Goal: Transaction & Acquisition: Purchase product/service

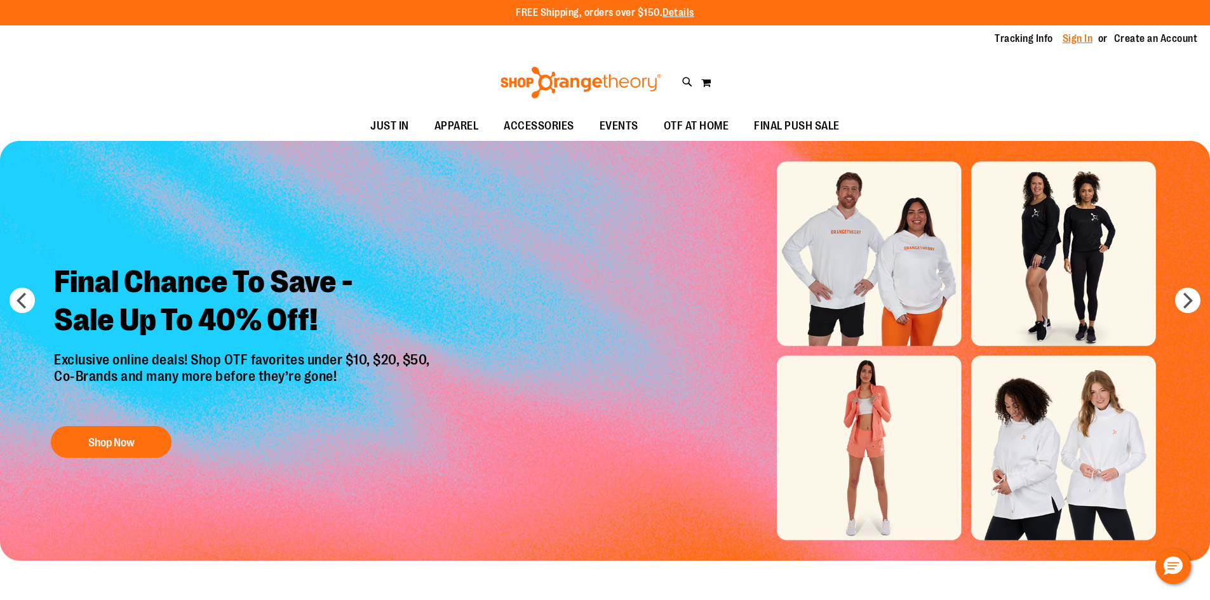
click at [1069, 41] on link "Sign In" at bounding box center [1077, 39] width 30 height 14
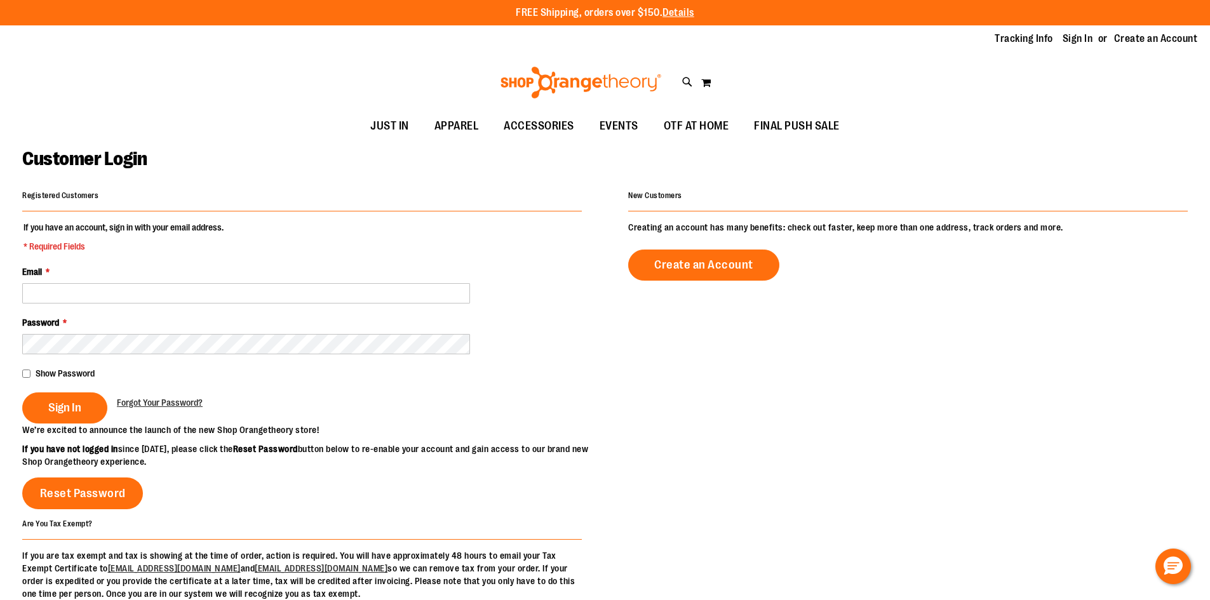
click at [208, 304] on fieldset "If you have an account, sign in with your email address. * Required Fields Emai…" at bounding box center [301, 322] width 559 height 203
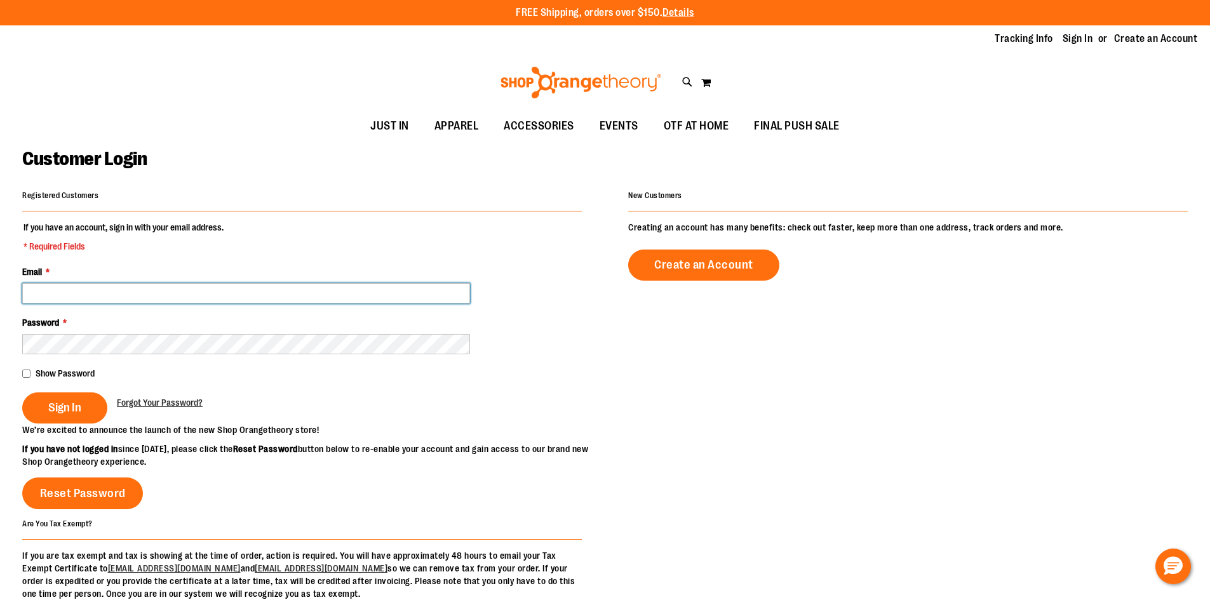
click at [208, 294] on input "Email *" at bounding box center [246, 293] width 448 height 20
type input "**********"
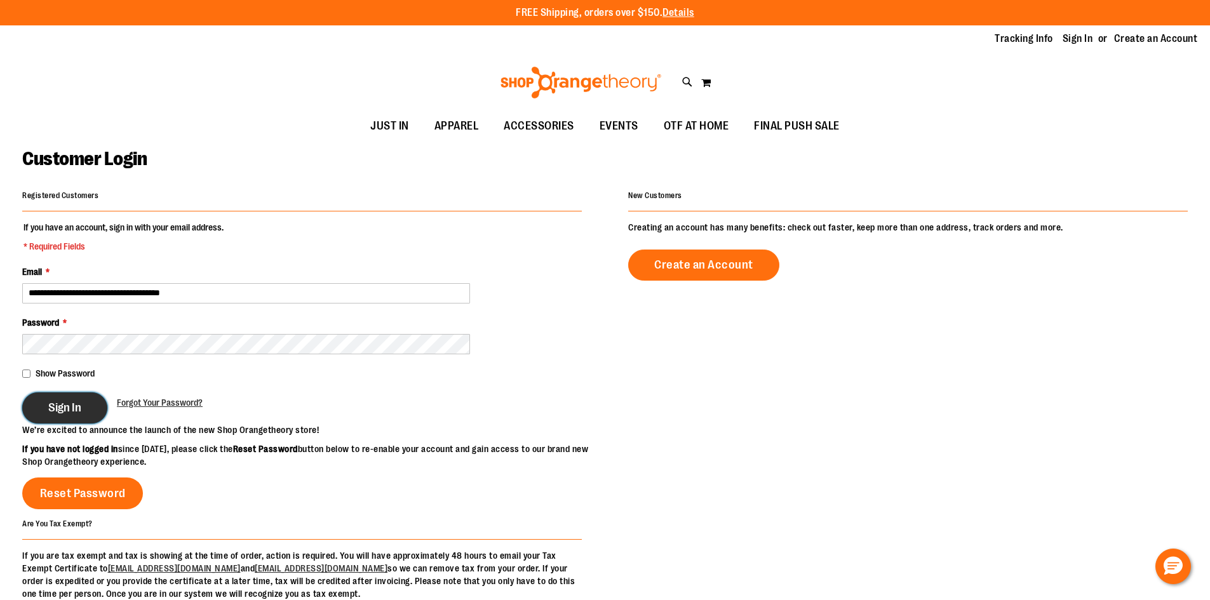
click at [62, 404] on span "Sign In" at bounding box center [64, 408] width 33 height 14
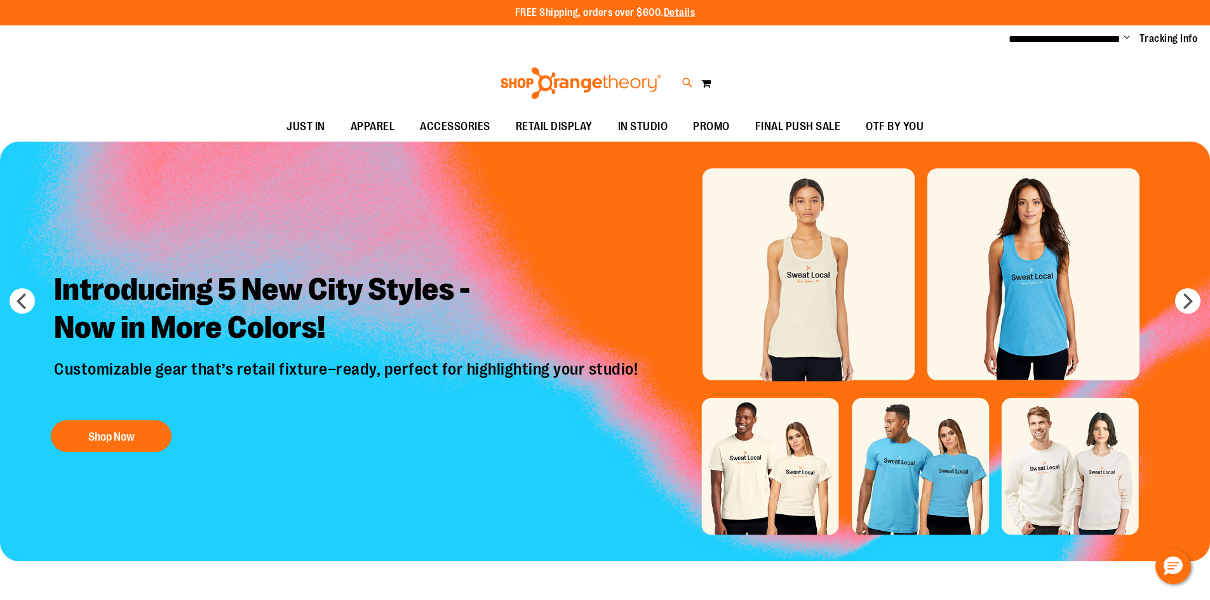
click at [683, 84] on icon at bounding box center [687, 83] width 11 height 15
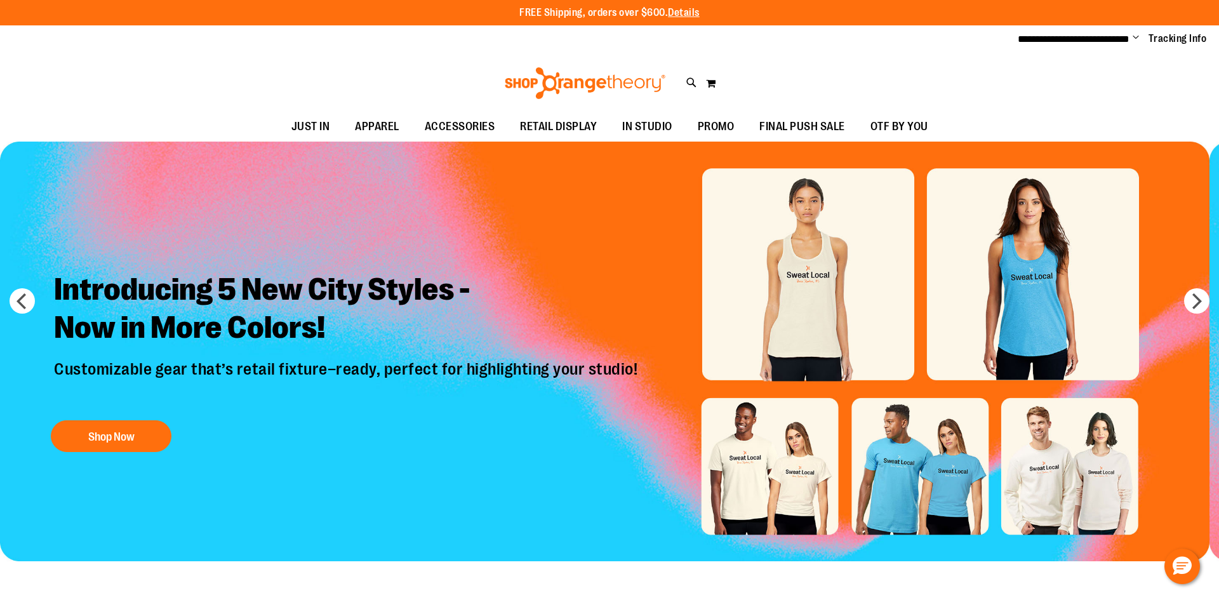
click at [417, 70] on input "Search" at bounding box center [609, 72] width 967 height 42
click at [266, 143] on span "Unisex Short Sleeve Recovery Tee" at bounding box center [278, 145] width 135 height 10
type input "**********"
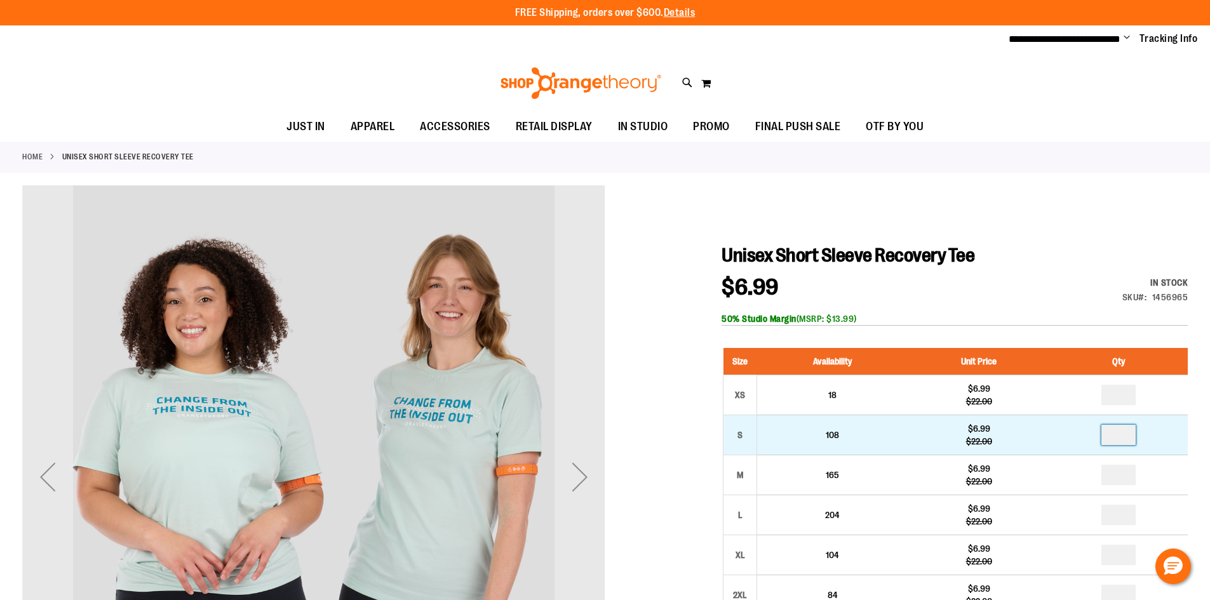
drag, startPoint x: 1124, startPoint y: 434, endPoint x: 1101, endPoint y: 435, distance: 22.9
click at [1101, 435] on td at bounding box center [1119, 435] width 138 height 40
type input "*"
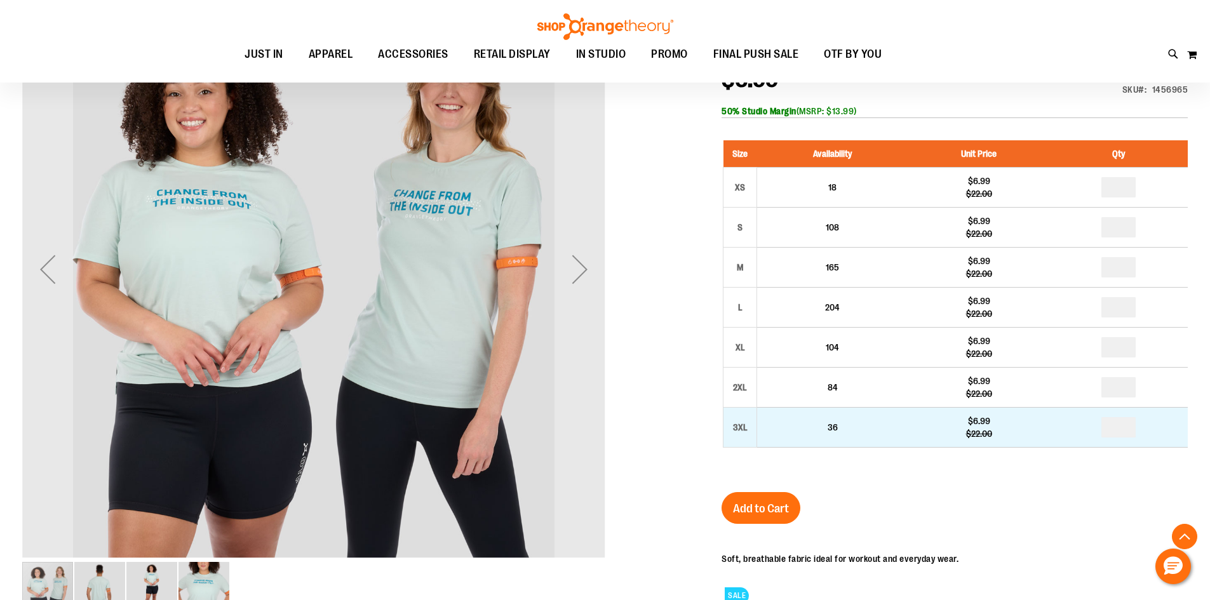
scroll to position [253, 0]
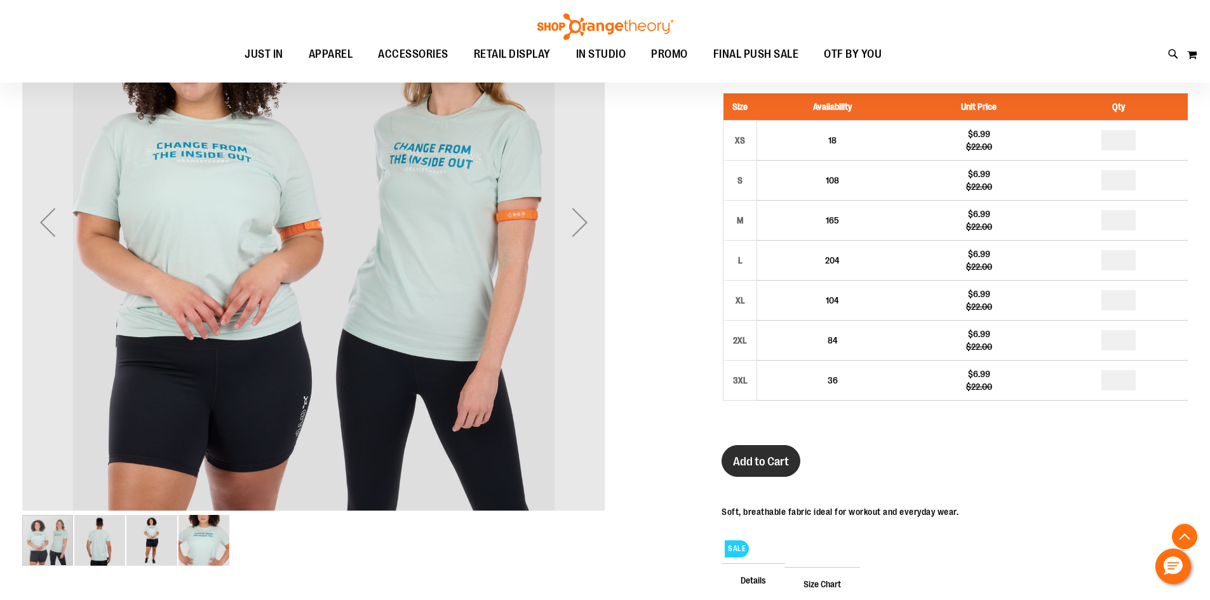
click at [784, 452] on button "Add to Cart" at bounding box center [760, 461] width 79 height 32
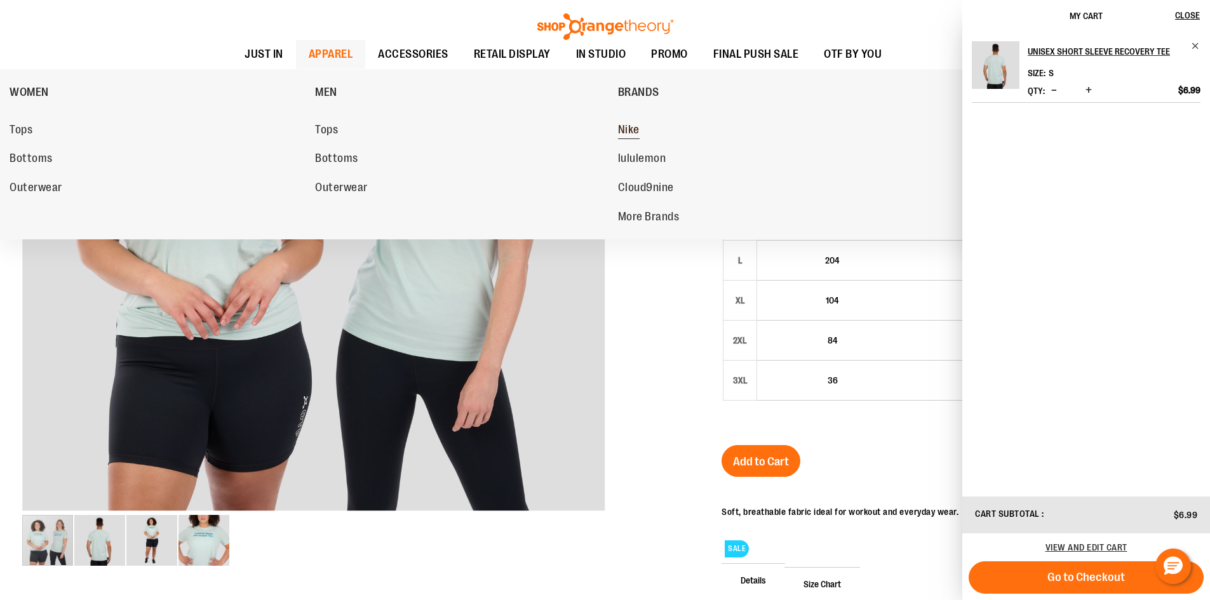
click at [636, 124] on span "Nike" at bounding box center [629, 131] width 22 height 16
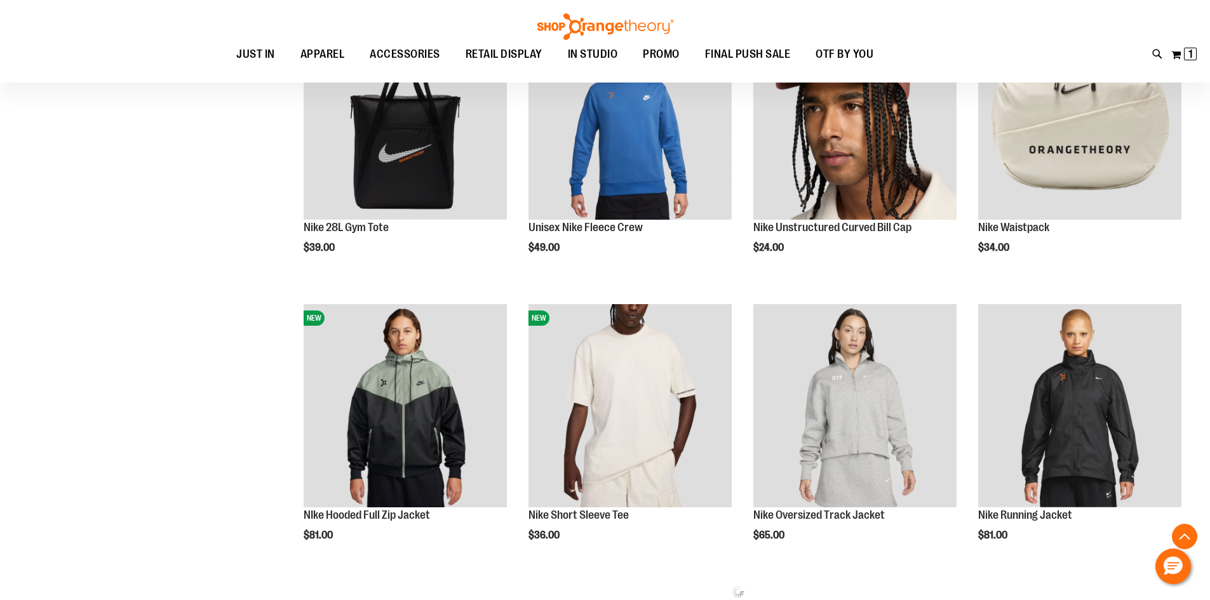
scroll to position [507, 0]
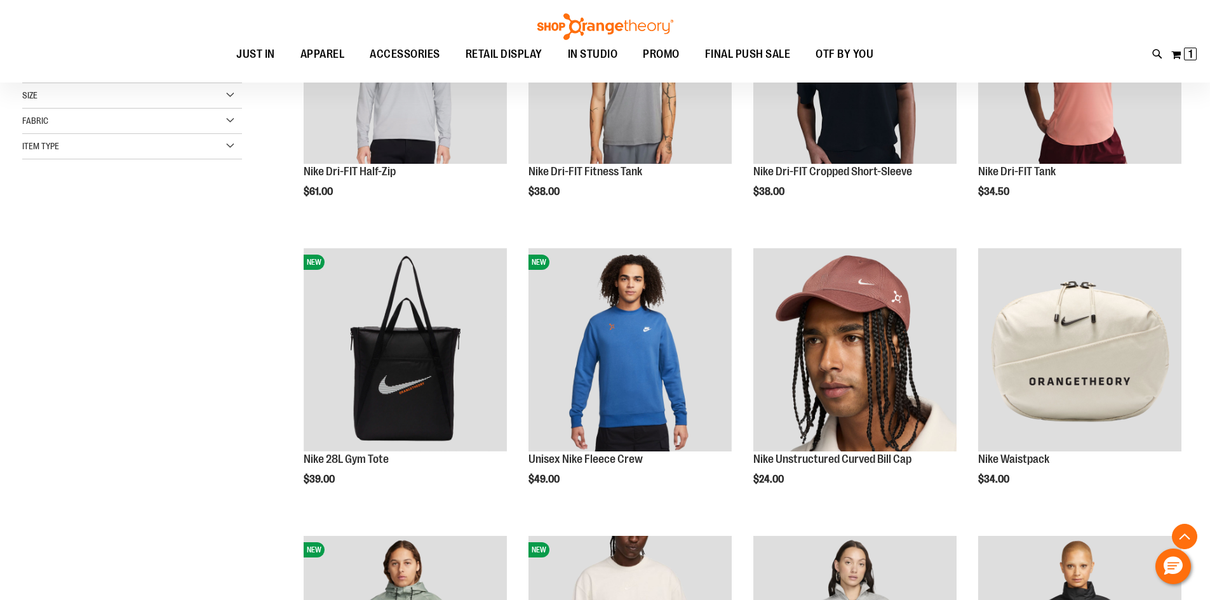
scroll to position [317, 0]
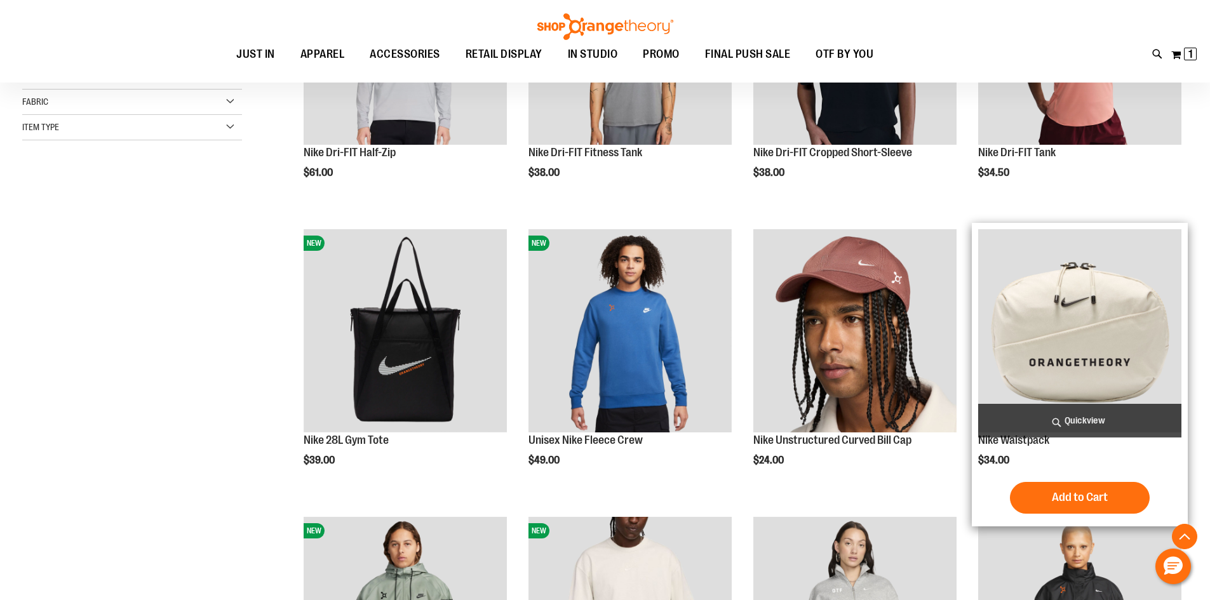
click at [1091, 331] on img "product" at bounding box center [1079, 330] width 203 height 203
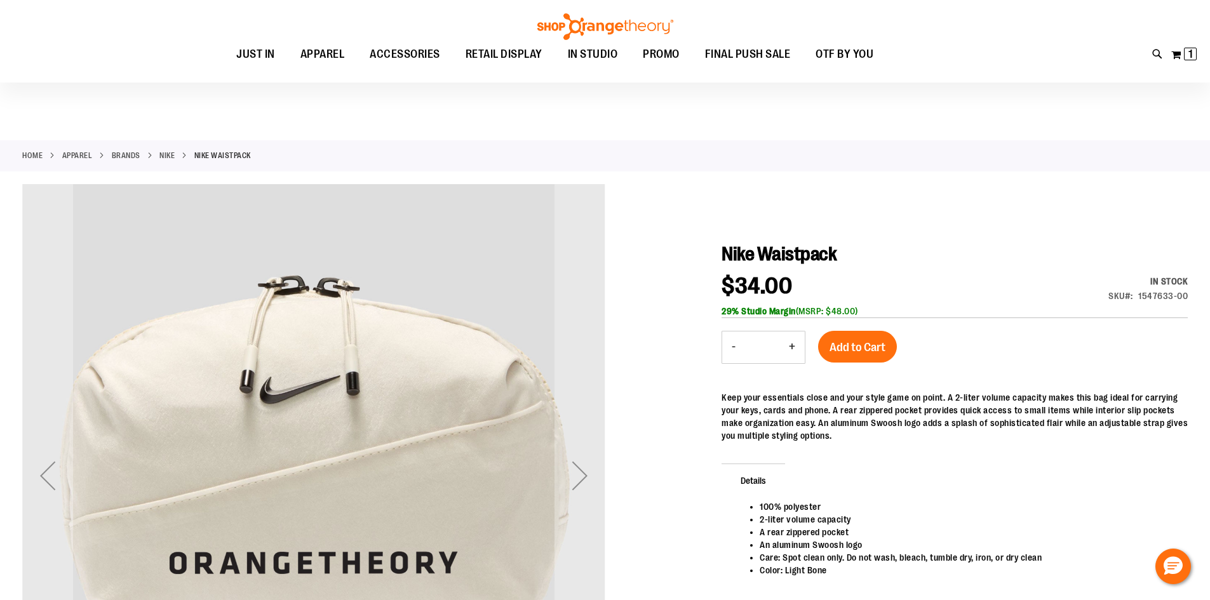
scroll to position [126, 0]
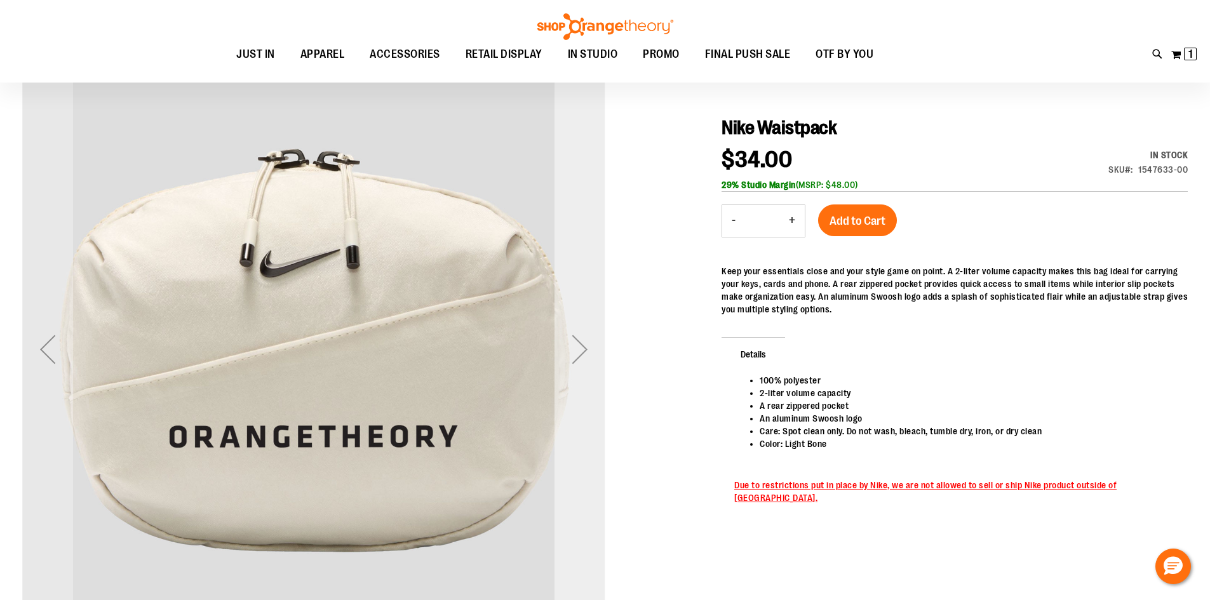
click at [586, 347] on div "Next" at bounding box center [579, 349] width 51 height 51
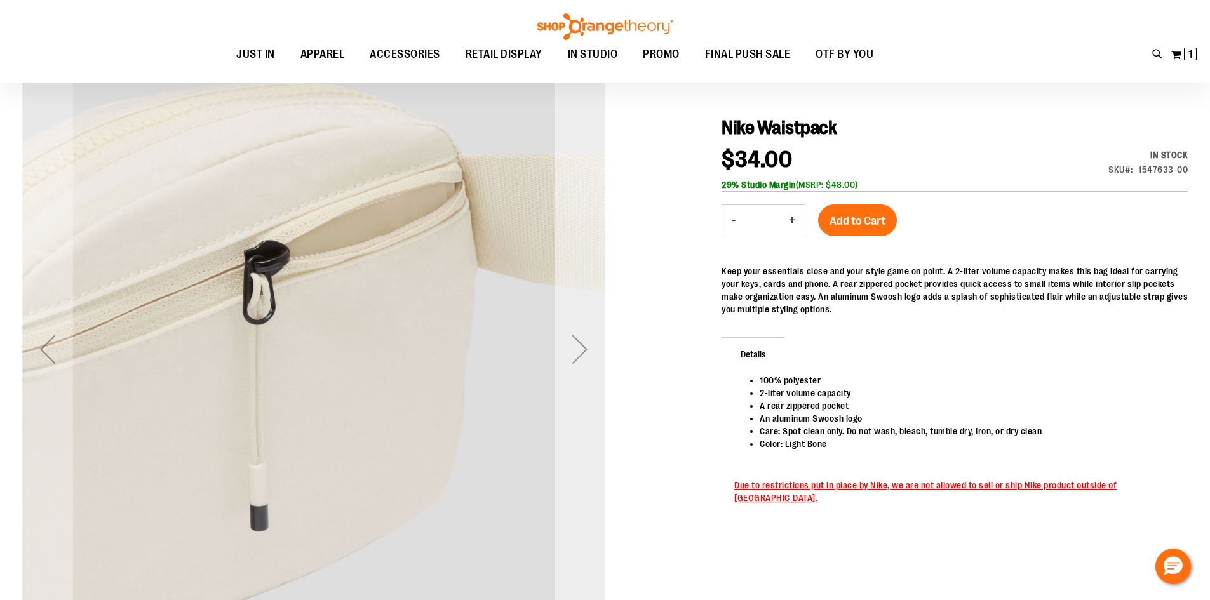
click at [586, 347] on div "Next" at bounding box center [579, 349] width 51 height 51
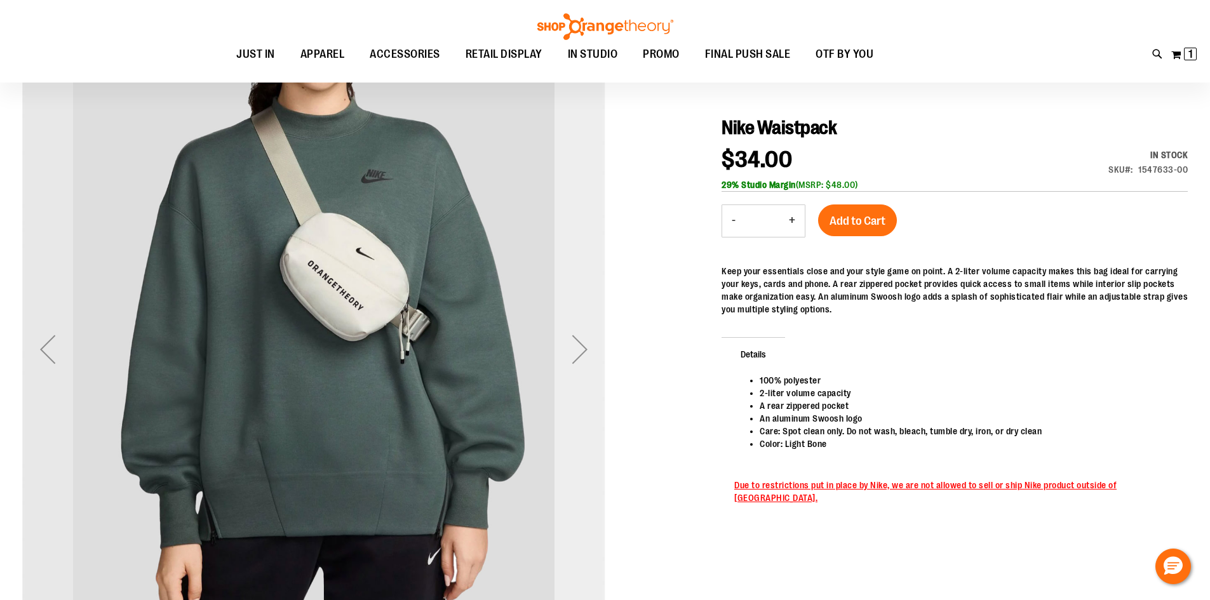
click at [587, 328] on div "Next" at bounding box center [579, 349] width 51 height 51
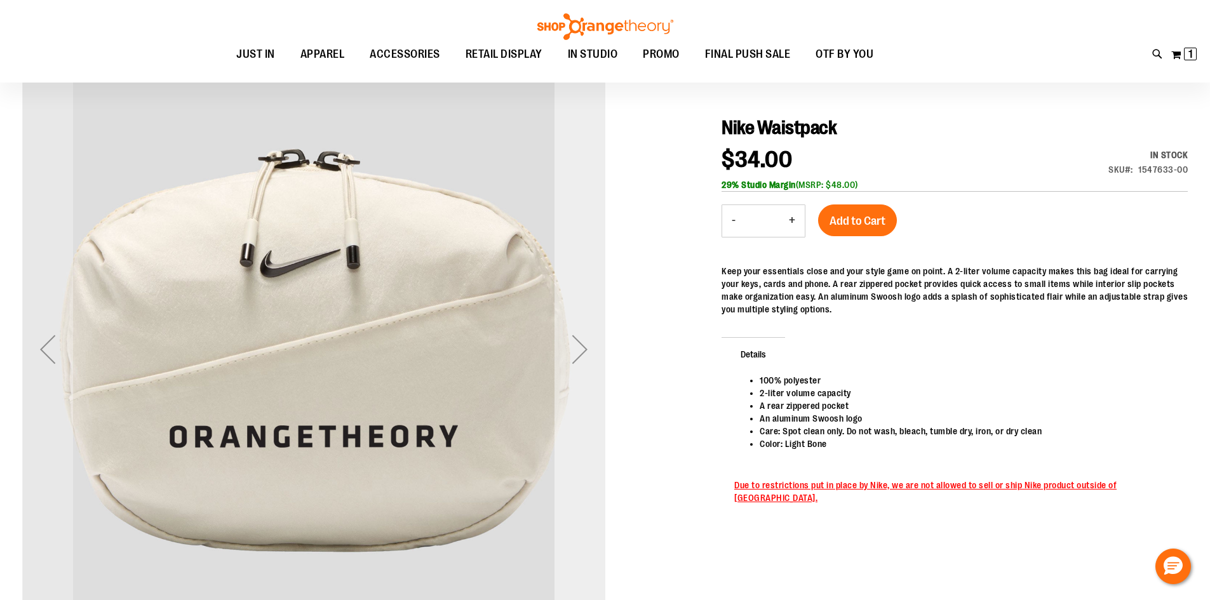
click at [583, 345] on div "Next" at bounding box center [579, 349] width 51 height 51
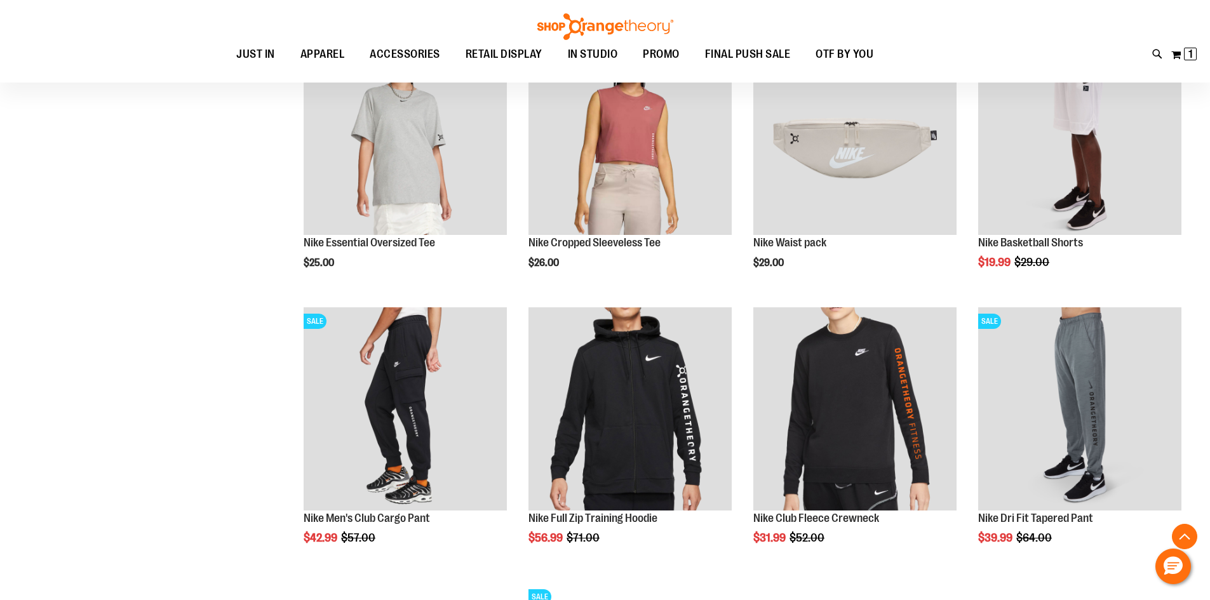
scroll to position [1053, 0]
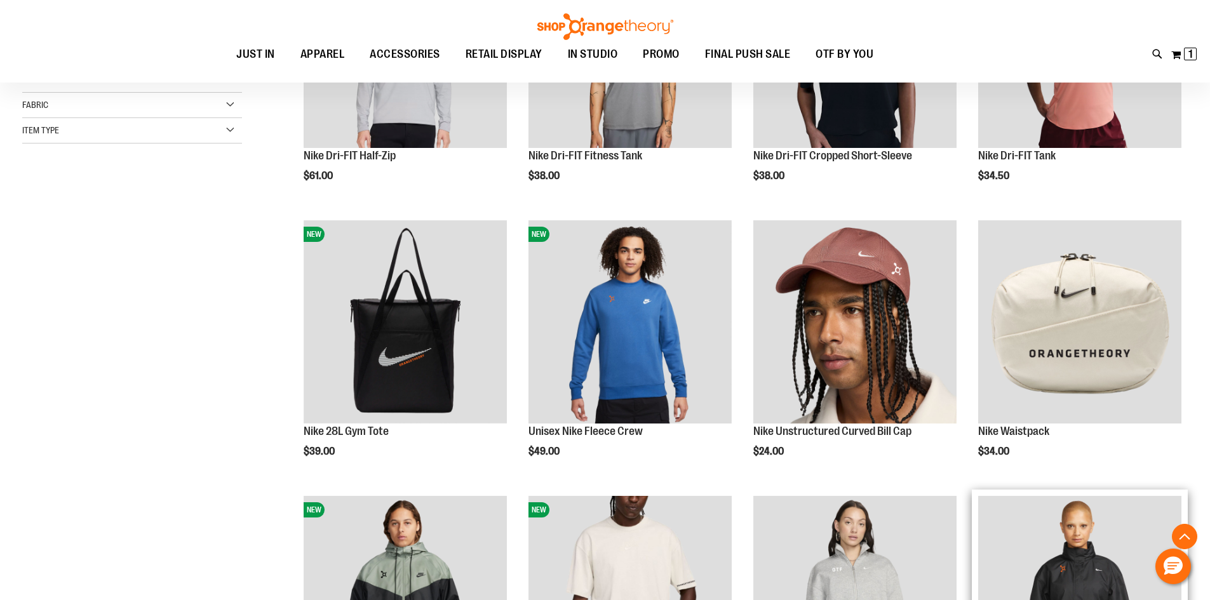
scroll to position [507, 0]
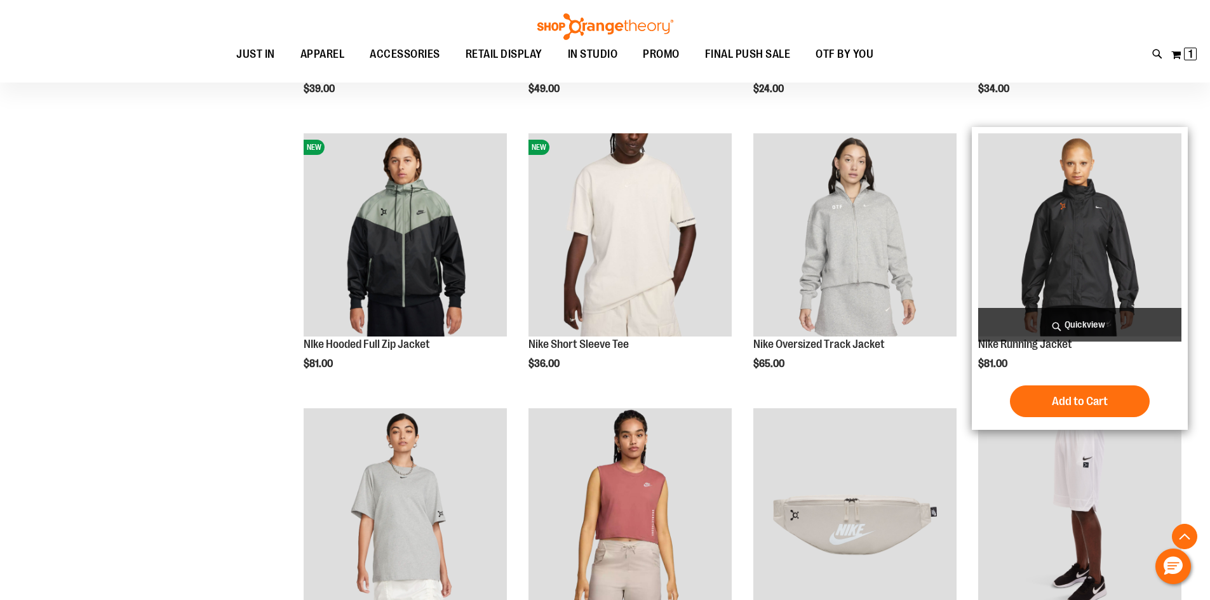
scroll to position [634, 0]
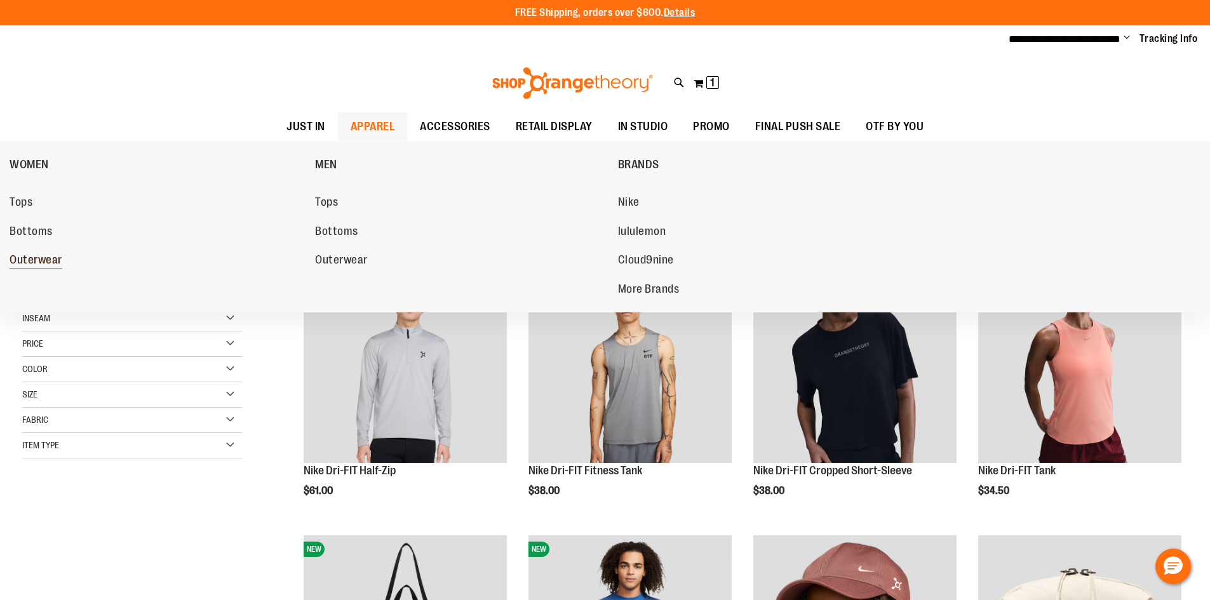
click at [22, 258] on span "Outerwear" at bounding box center [36, 261] width 53 height 16
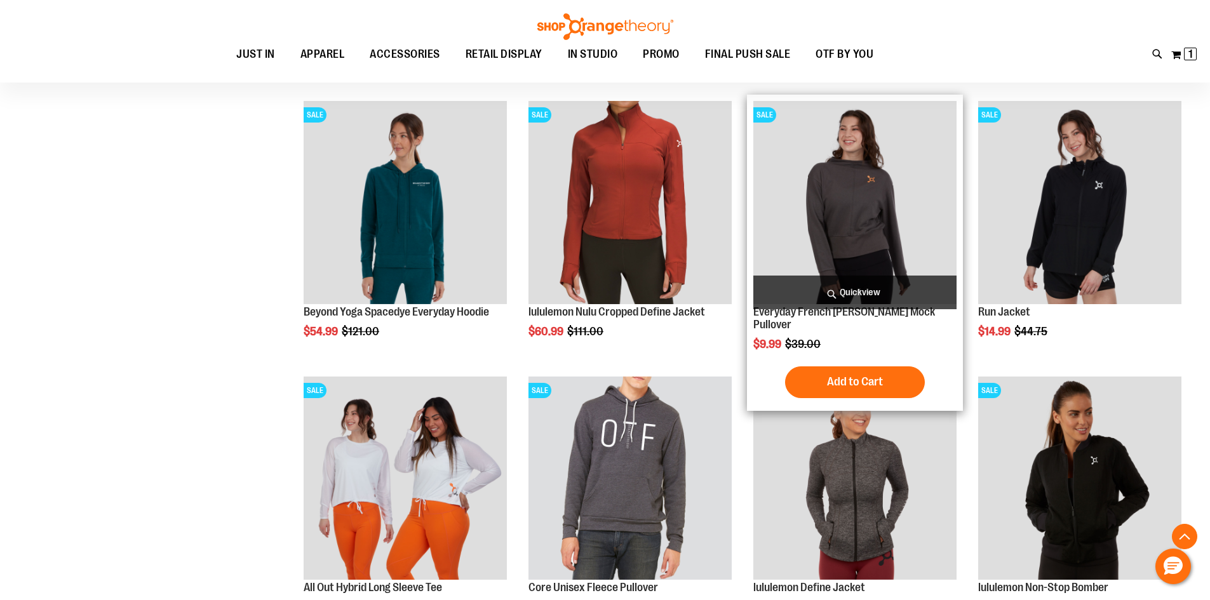
scroll to position [1015, 0]
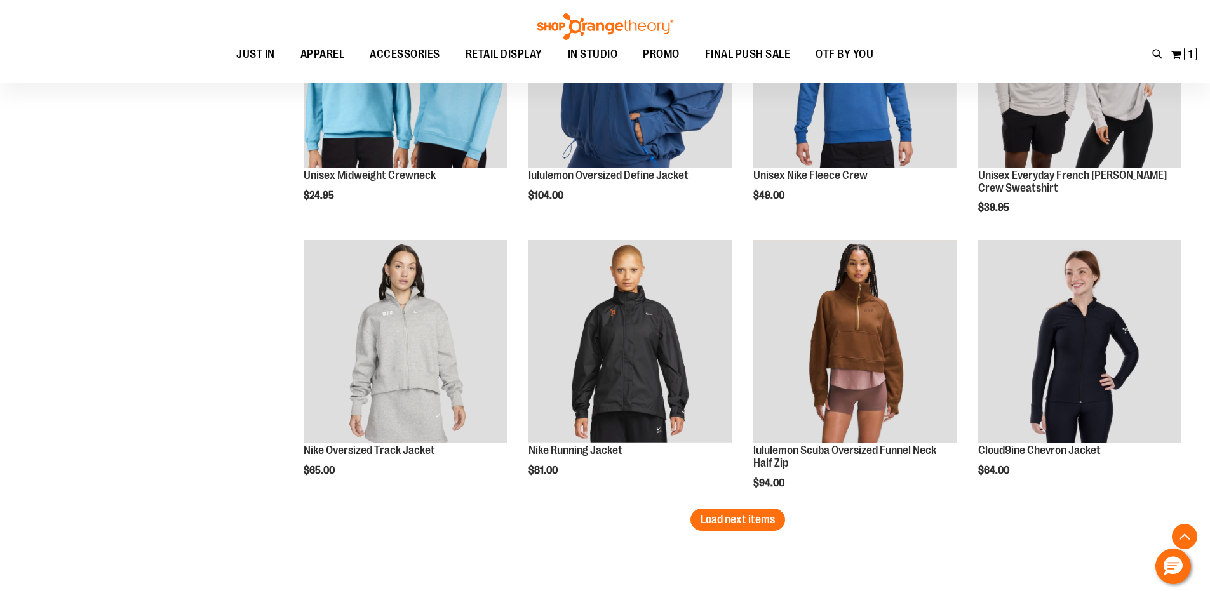
scroll to position [2285, 0]
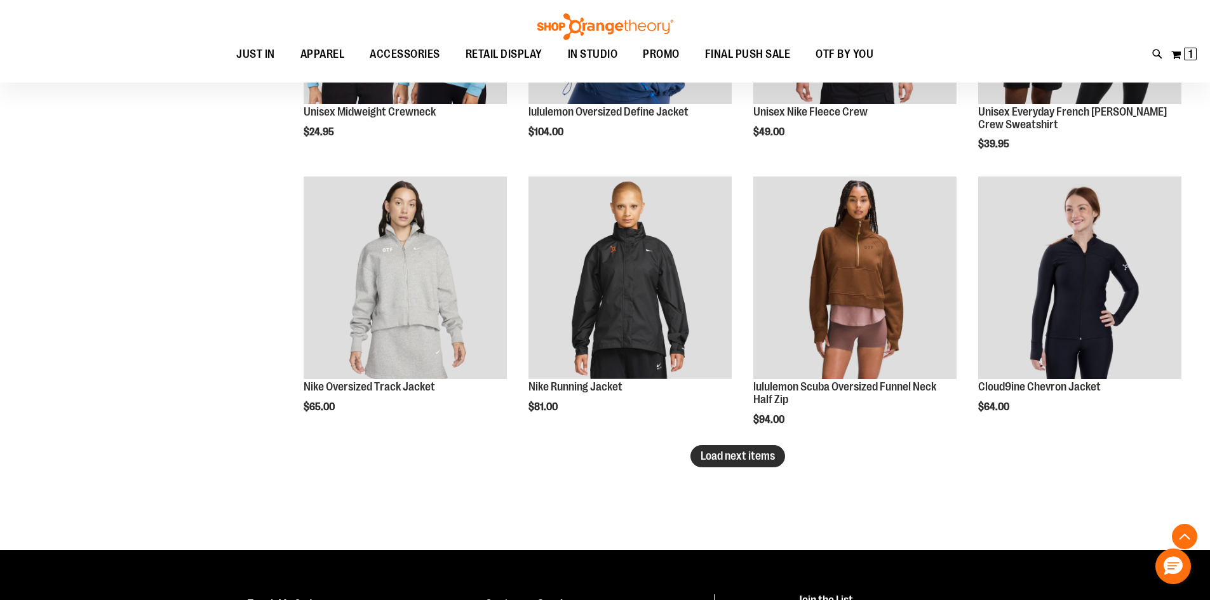
click at [766, 460] on span "Load next items" at bounding box center [737, 456] width 74 height 13
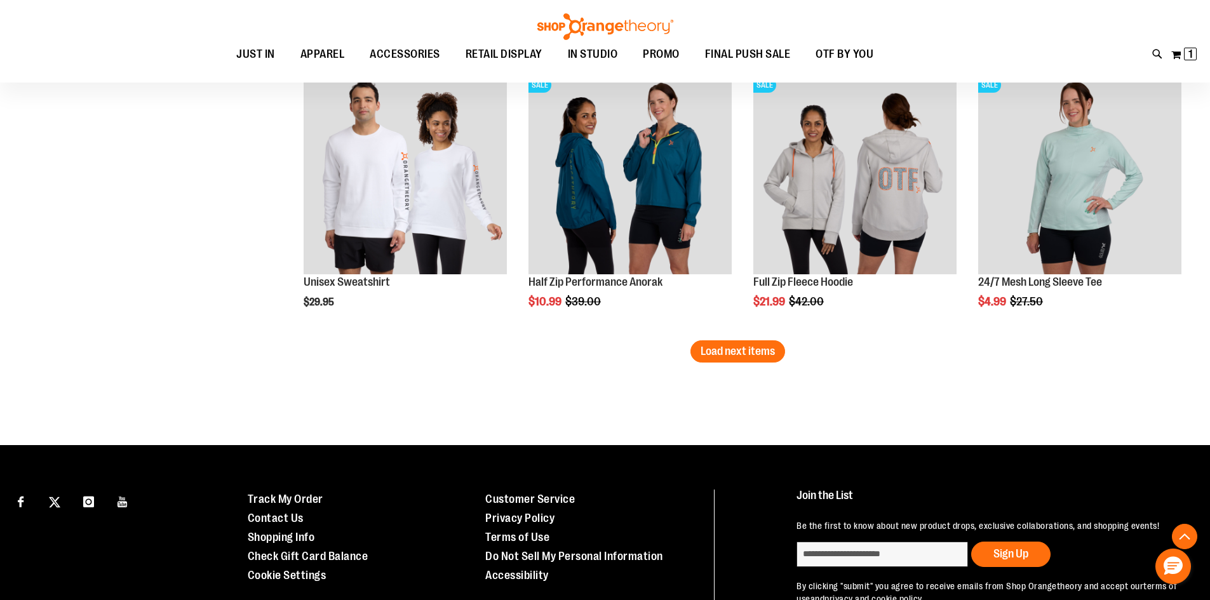
scroll to position [3238, 0]
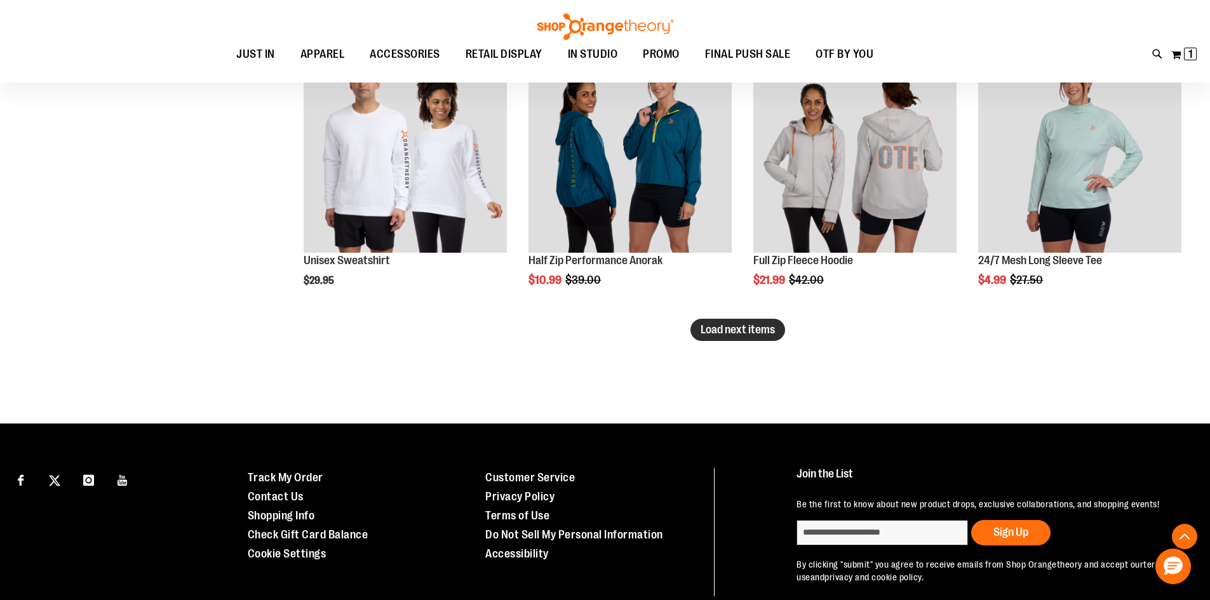
click at [735, 326] on span "Load next items" at bounding box center [737, 329] width 74 height 13
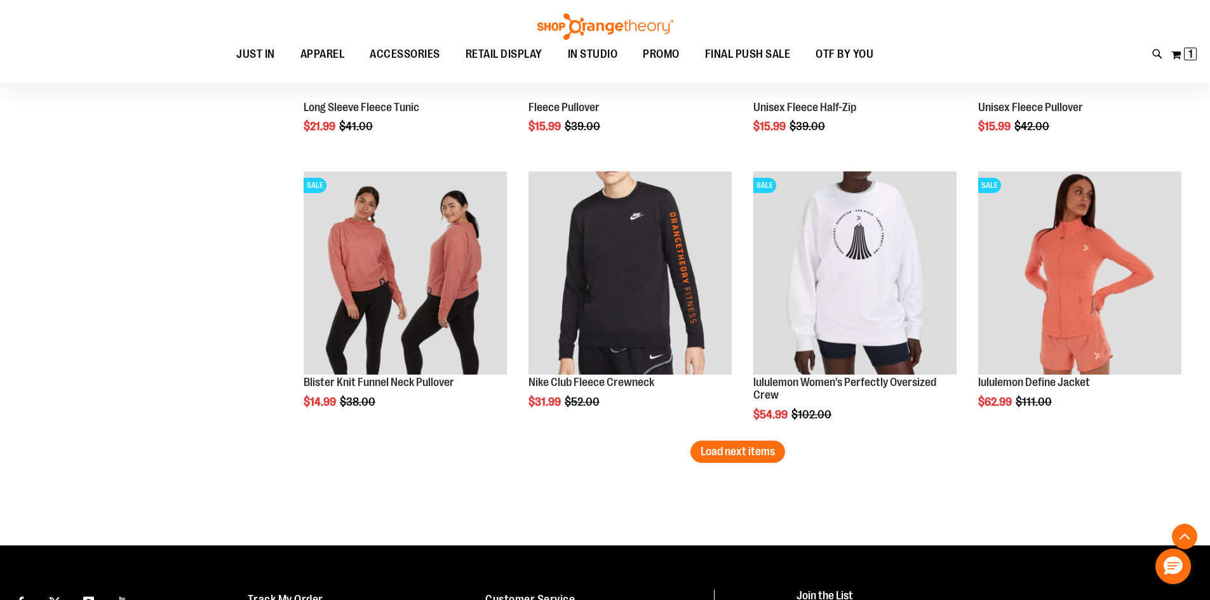
scroll to position [4000, 0]
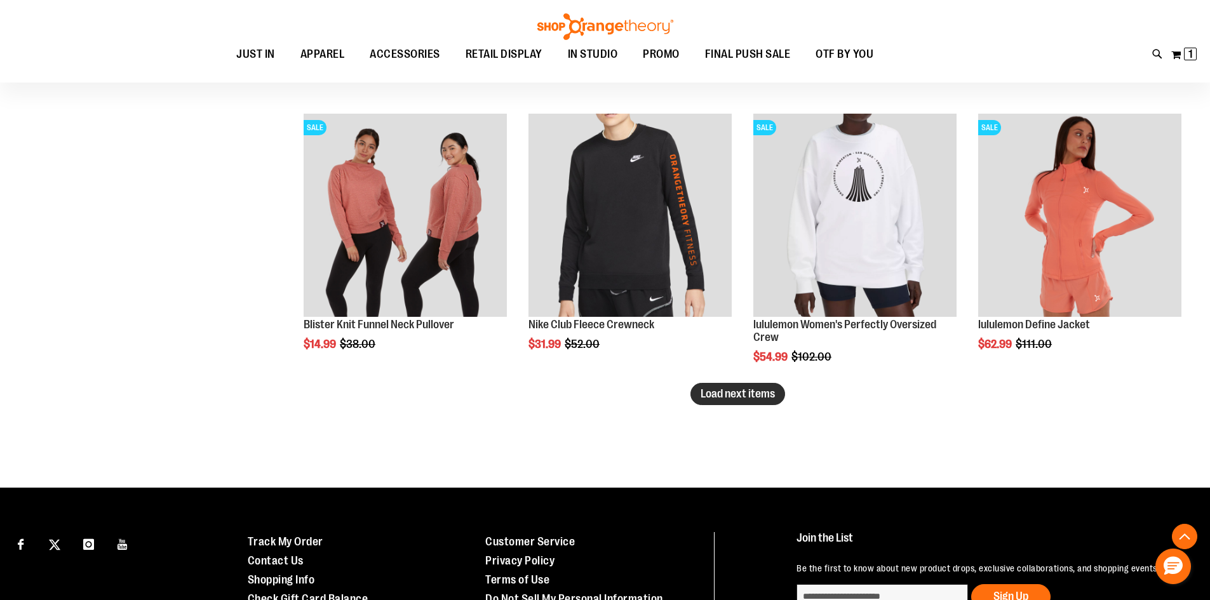
click at [728, 396] on span "Load next items" at bounding box center [737, 393] width 74 height 13
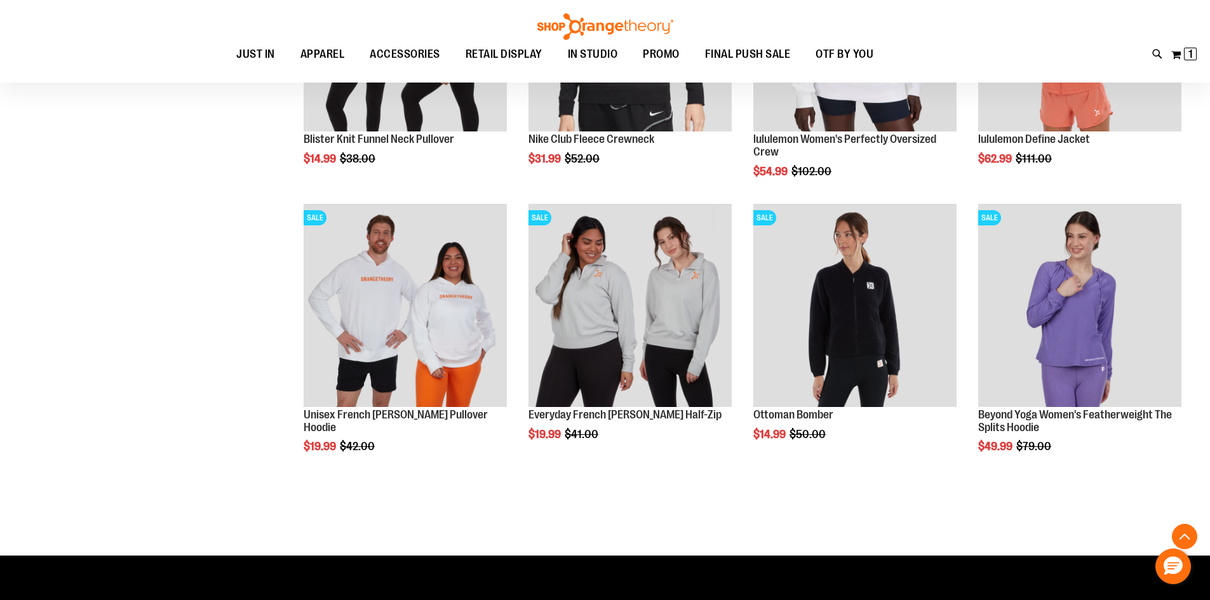
scroll to position [4254, 0]
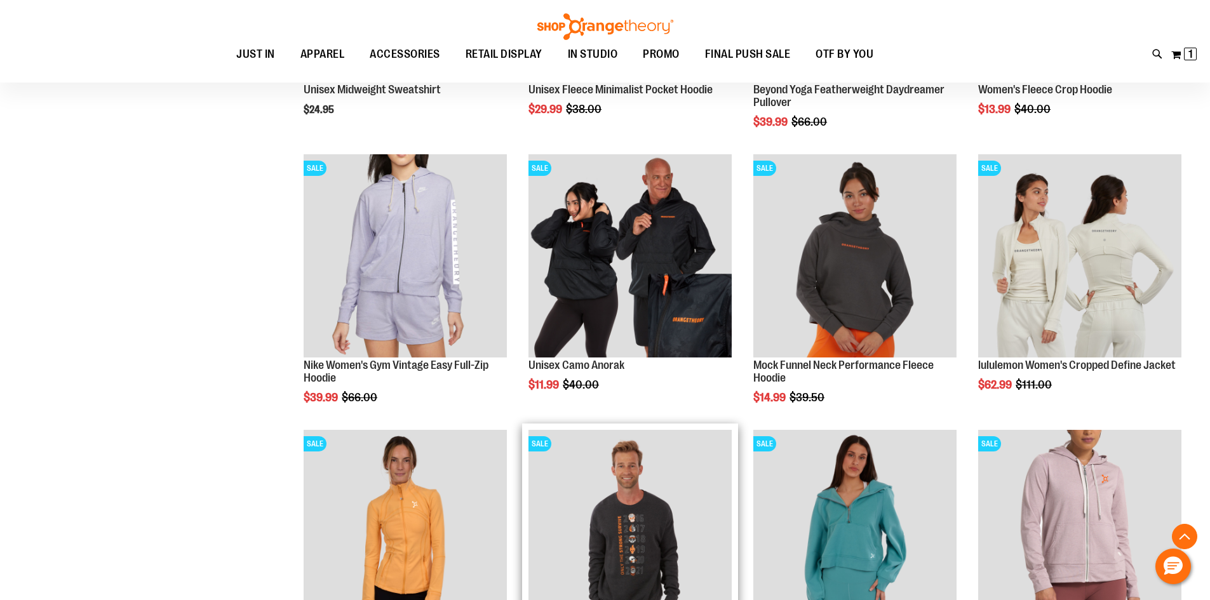
scroll to position [63, 0]
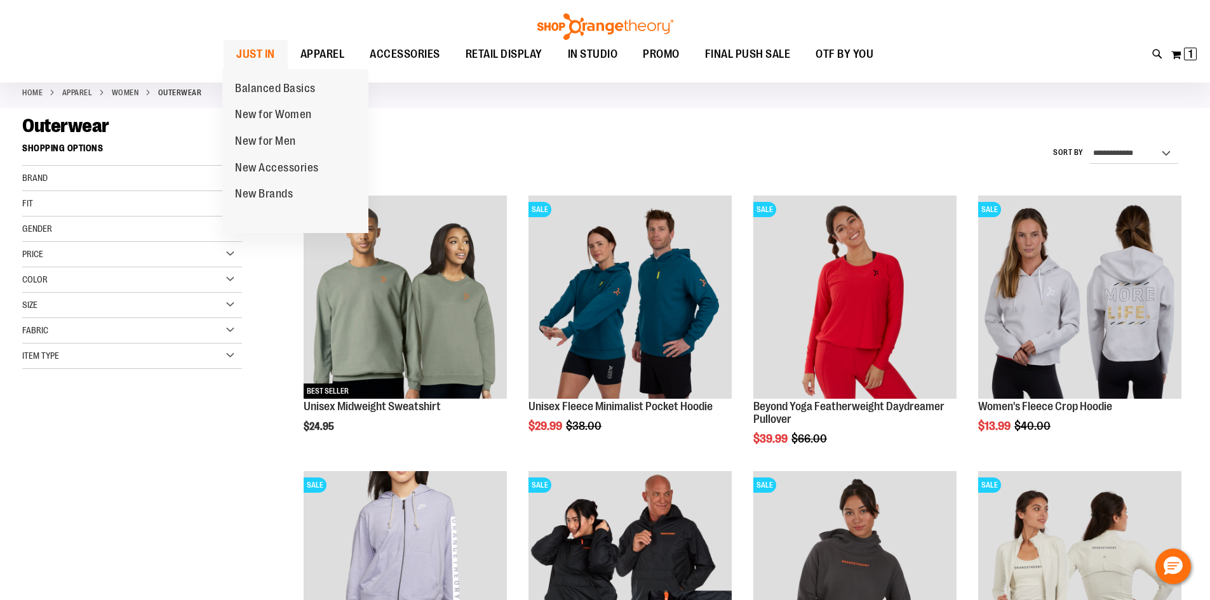
click at [239, 52] on span "JUST IN" at bounding box center [255, 54] width 39 height 29
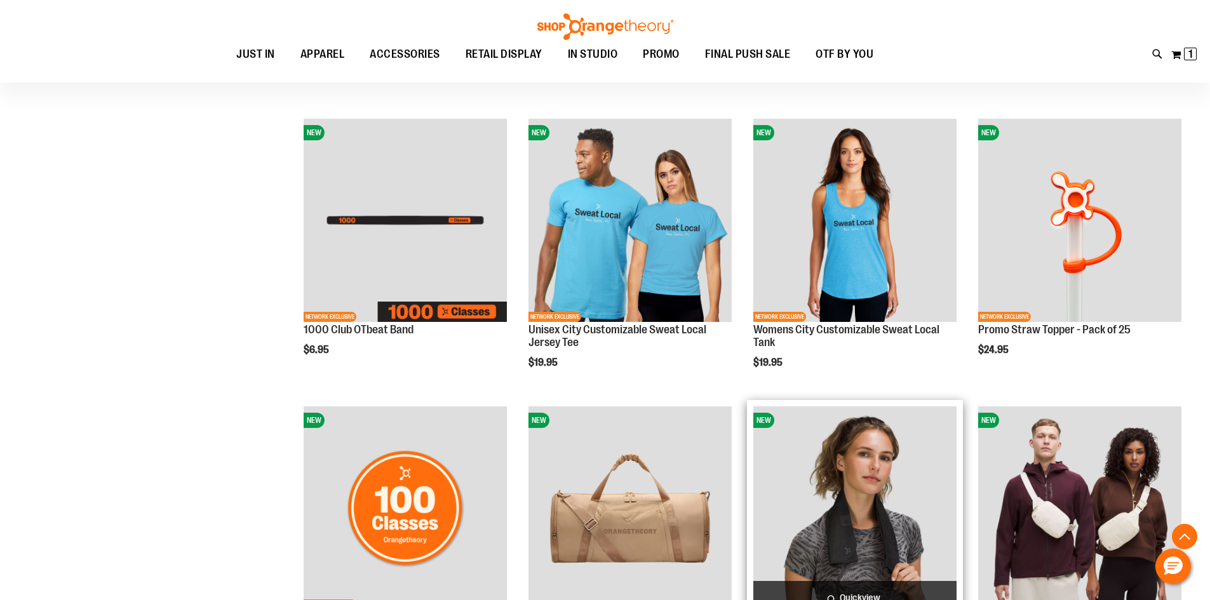
scroll to position [698, 0]
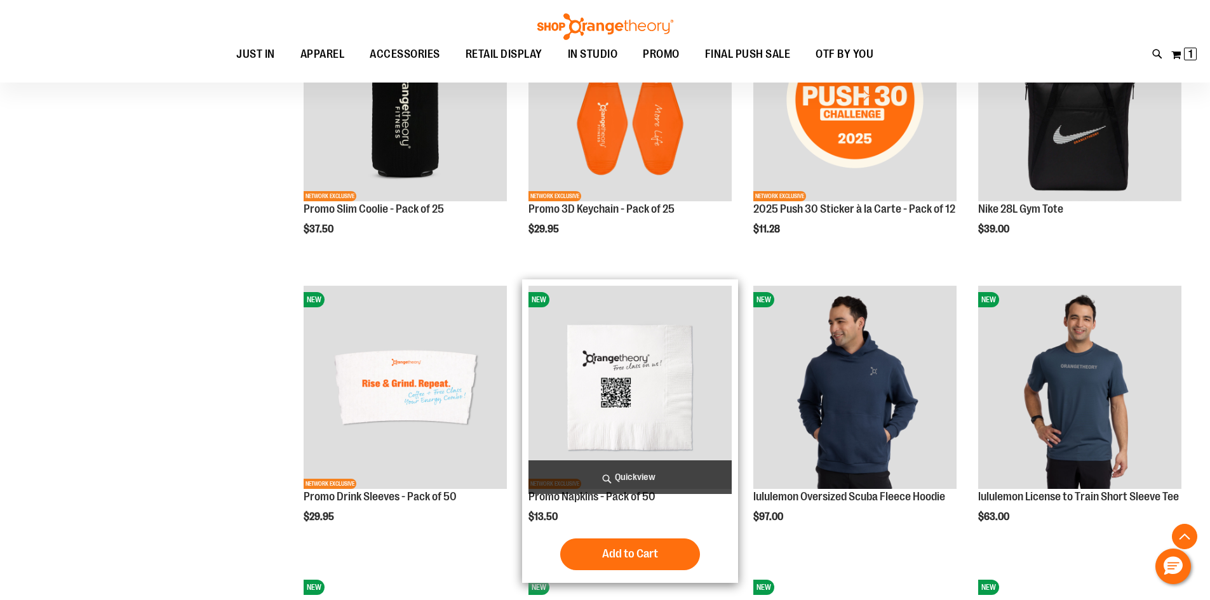
scroll to position [2031, 0]
